Goal: Task Accomplishment & Management: Use online tool/utility

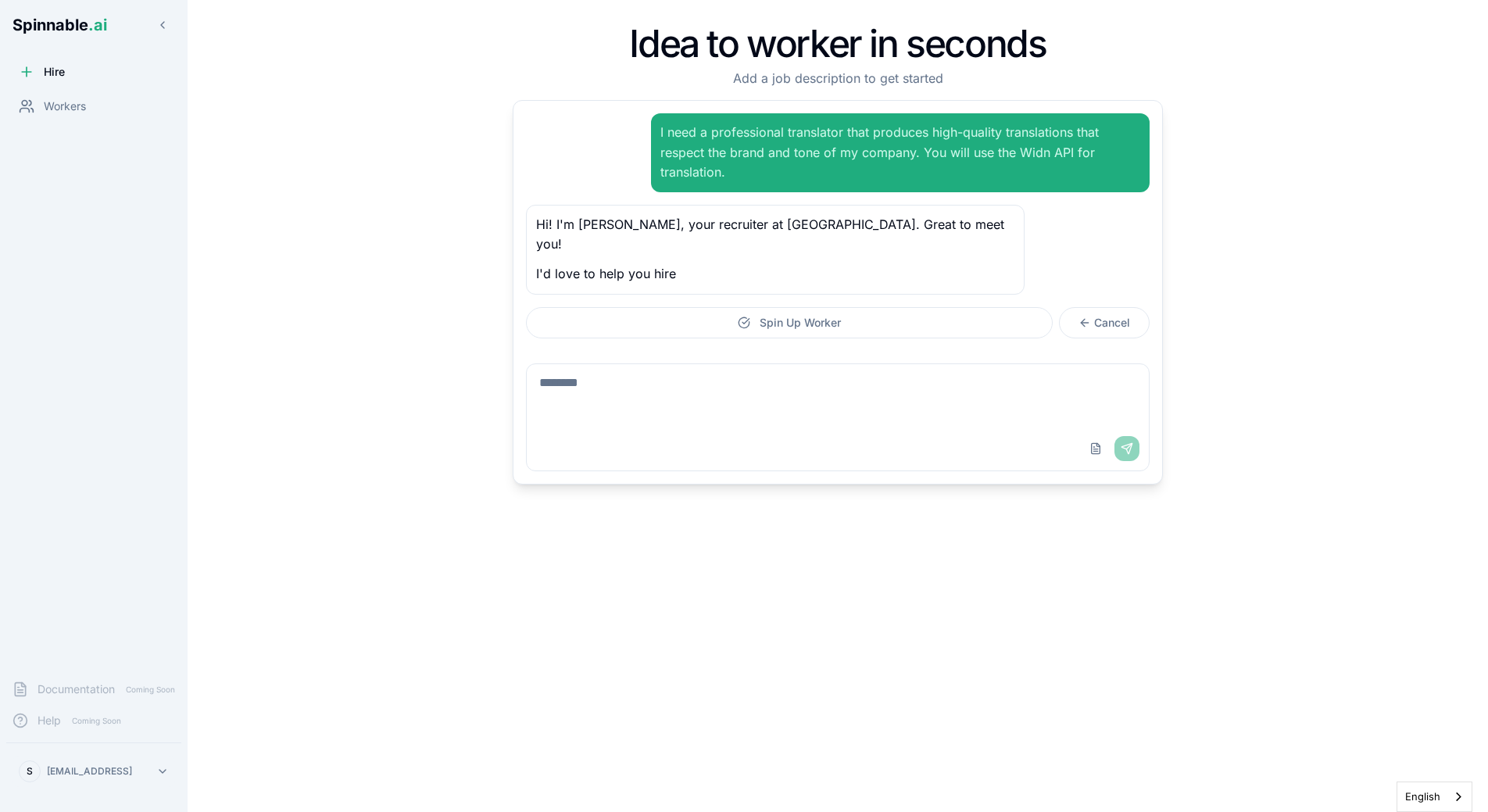
click at [175, 766] on html "Spinnable .ai Hire Workers Documentation Coming Soon Help Coming Soon S [EMAIL_…" at bounding box center [744, 406] width 1488 height 812
click at [147, 768] on html "Spinnable .ai Hire Workers Documentation Coming Soon Help Coming Soon S [EMAIL_…" at bounding box center [744, 406] width 1488 height 812
click at [38, 108] on div "Workers" at bounding box center [52, 106] width 68 height 15
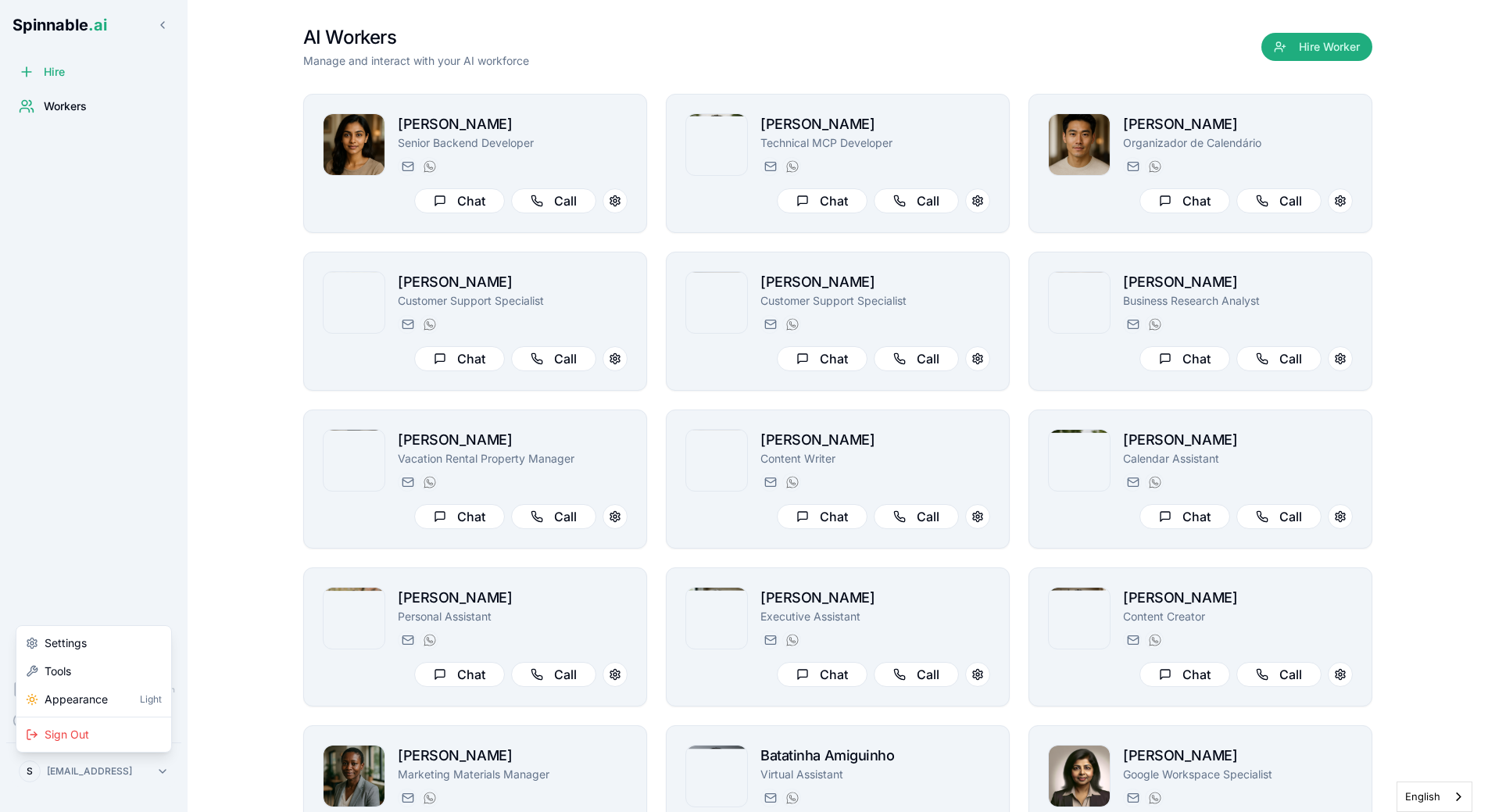
click at [129, 776] on html "Spinnable .ai Hire Workers Documentation Coming Soon Help Coming Soon S [EMAIL_…" at bounding box center [744, 406] width 1488 height 812
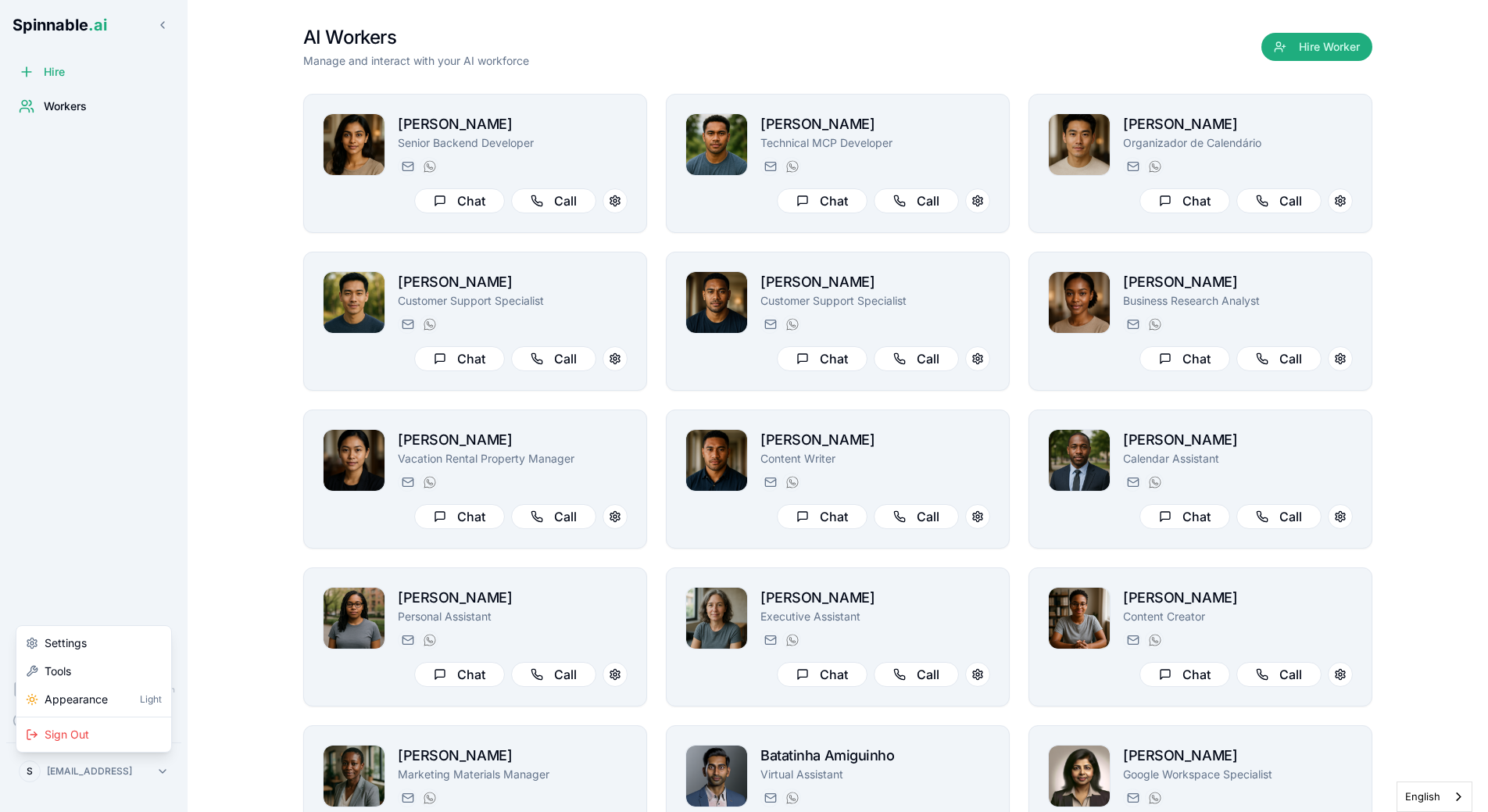
click at [138, 493] on html "Spinnable .ai Hire Workers Documentation Coming Soon Help Coming Soon S [EMAIL_…" at bounding box center [744, 406] width 1488 height 812
click at [264, 162] on main "AI Workers Manage and interact with your AI workforce Hire Worker [PERSON_NAME]…" at bounding box center [837, 406] width 1301 height 812
click at [254, 327] on main "AI Workers Manage and interact with your AI workforce Hire Worker [PERSON_NAME]…" at bounding box center [837, 406] width 1301 height 812
click at [114, 782] on html "Spinnable .ai Hire Workers Documentation Coming Soon Help Coming Soon S [EMAIL_…" at bounding box center [744, 406] width 1488 height 812
click at [115, 672] on div "Tools" at bounding box center [94, 671] width 149 height 28
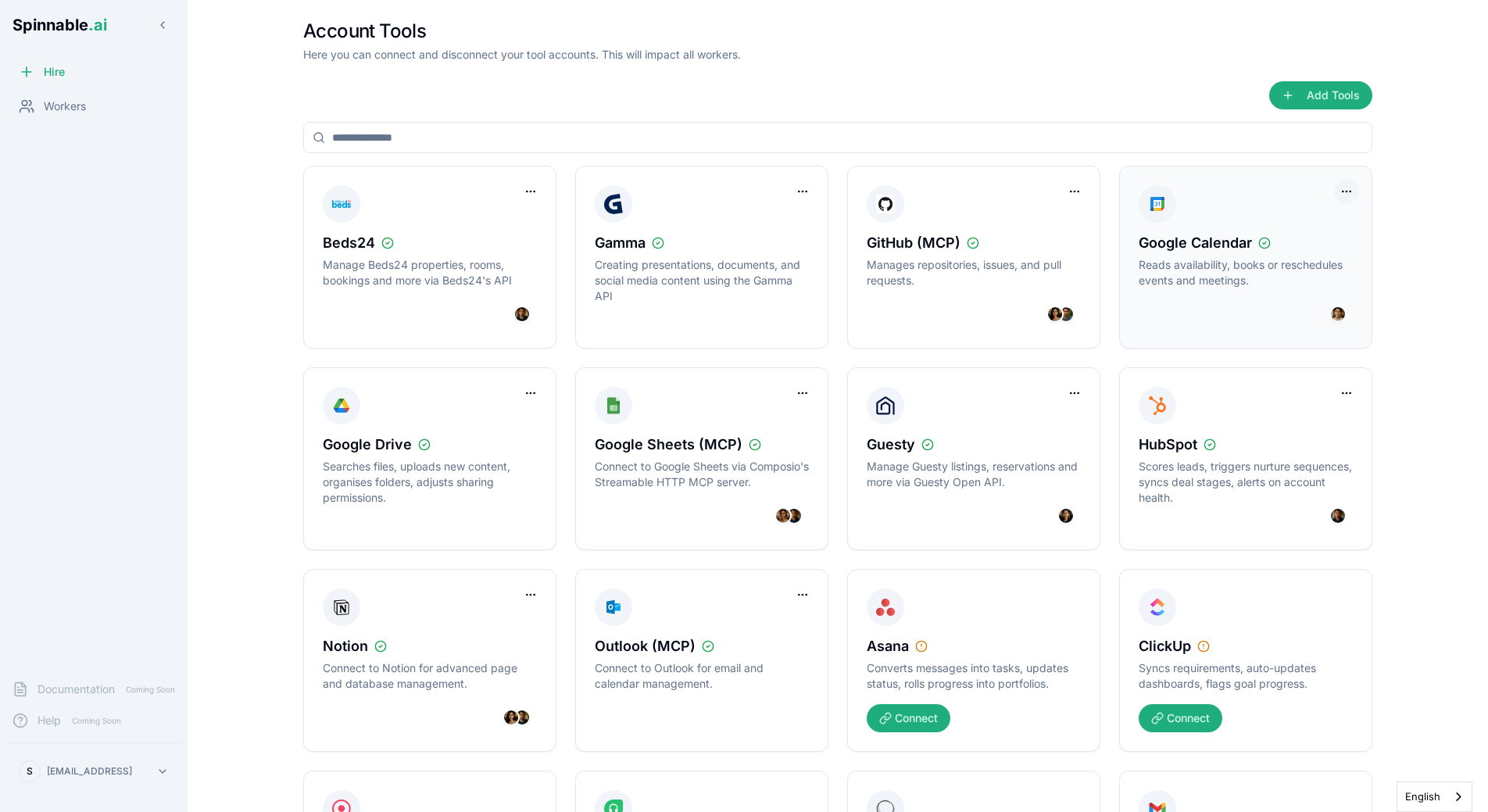
click at [1353, 197] on html "Spinnable .ai Hire Workers Documentation Coming Soon Help Coming Soon S [PERSON…" at bounding box center [744, 406] width 1488 height 812
click at [1320, 222] on div "Disconnect Tool Account" at bounding box center [1282, 224] width 140 height 25
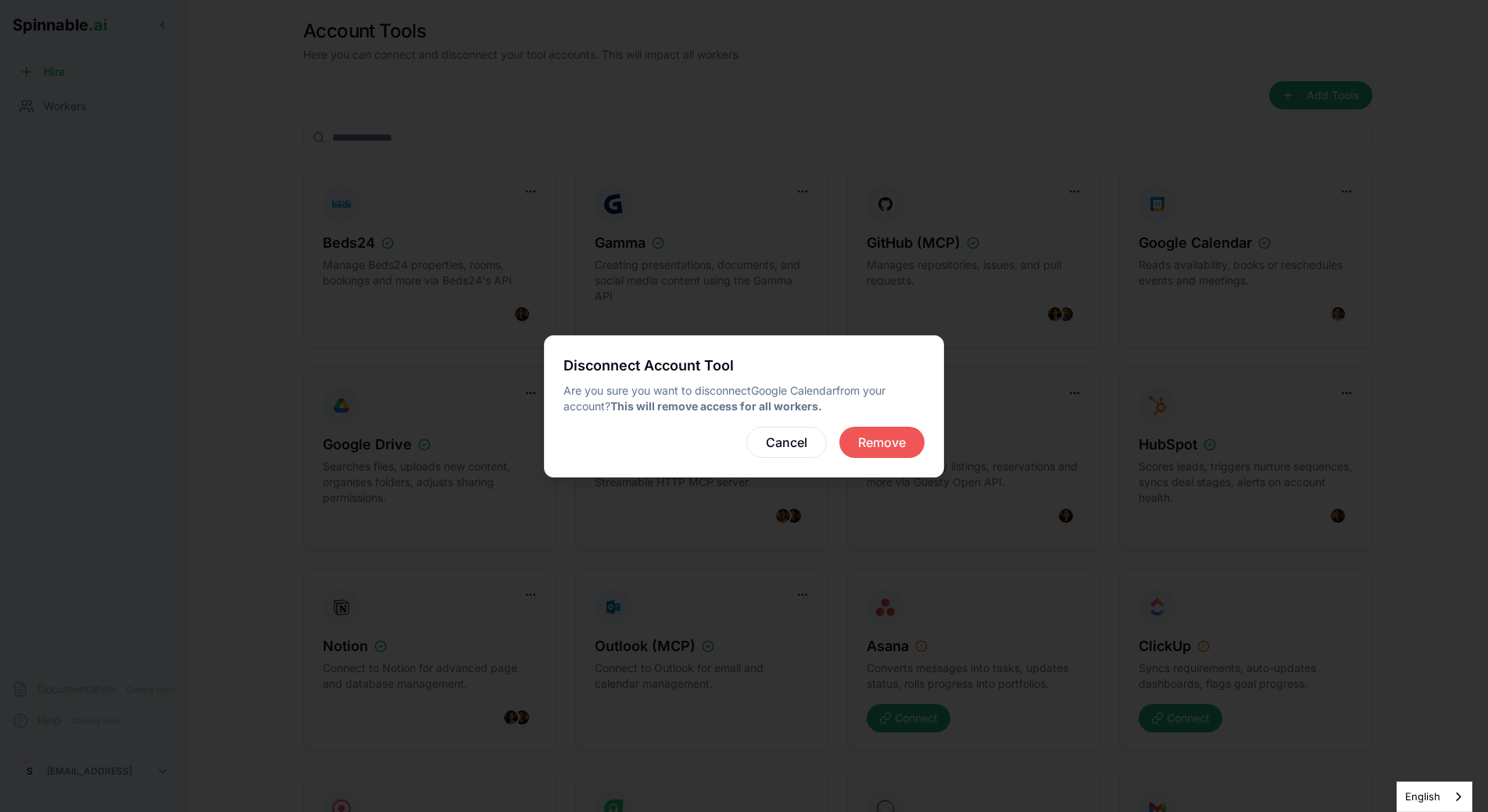
click at [864, 442] on button "Remove" at bounding box center [882, 442] width 85 height 31
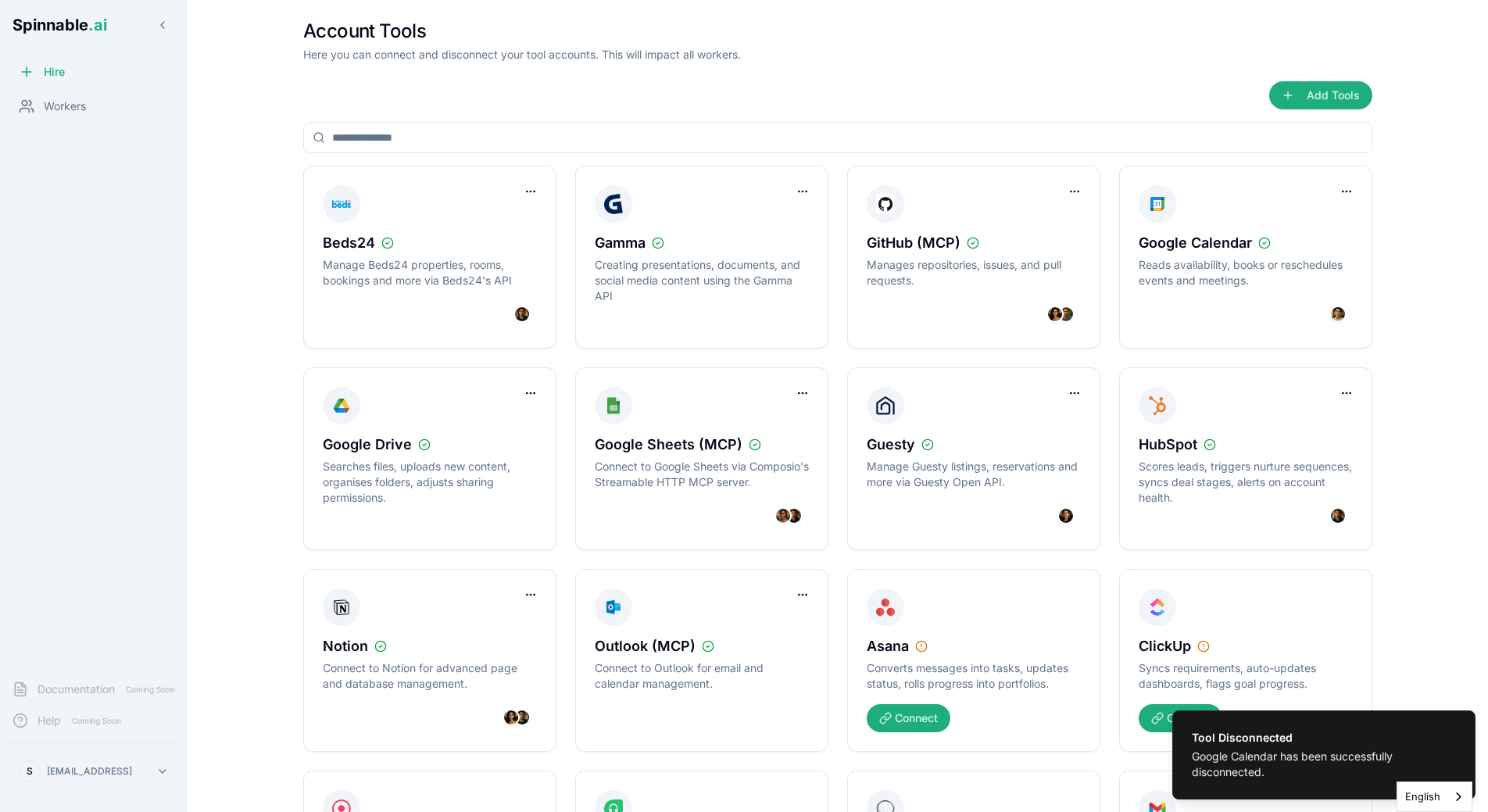
click at [1394, 238] on main "Account Tools Here you can connect and disconnect your tool accounts. This will…" at bounding box center [837, 406] width 1301 height 812
